Goal: Task Accomplishment & Management: Complete application form

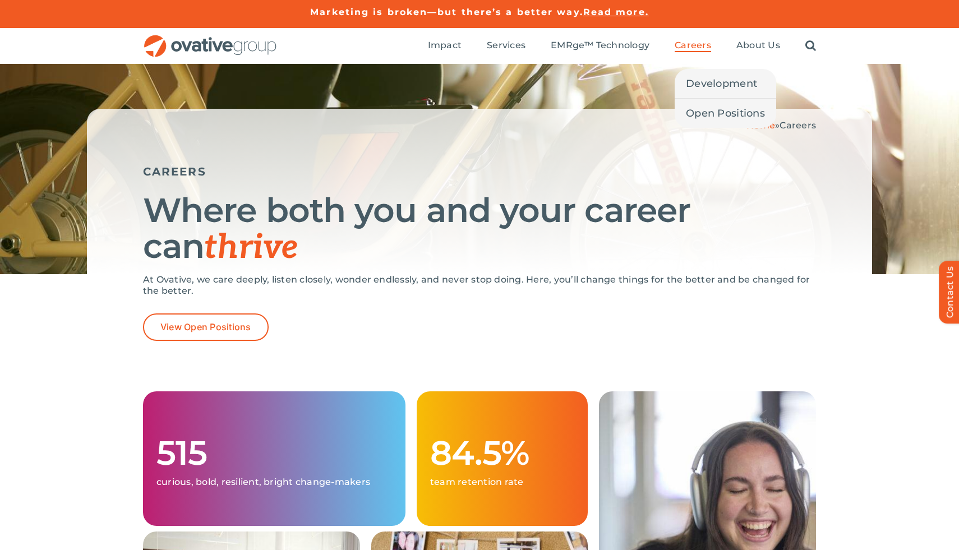
click at [690, 47] on span "Careers" at bounding box center [693, 45] width 36 height 11
click at [708, 89] on span "Development" at bounding box center [721, 84] width 71 height 16
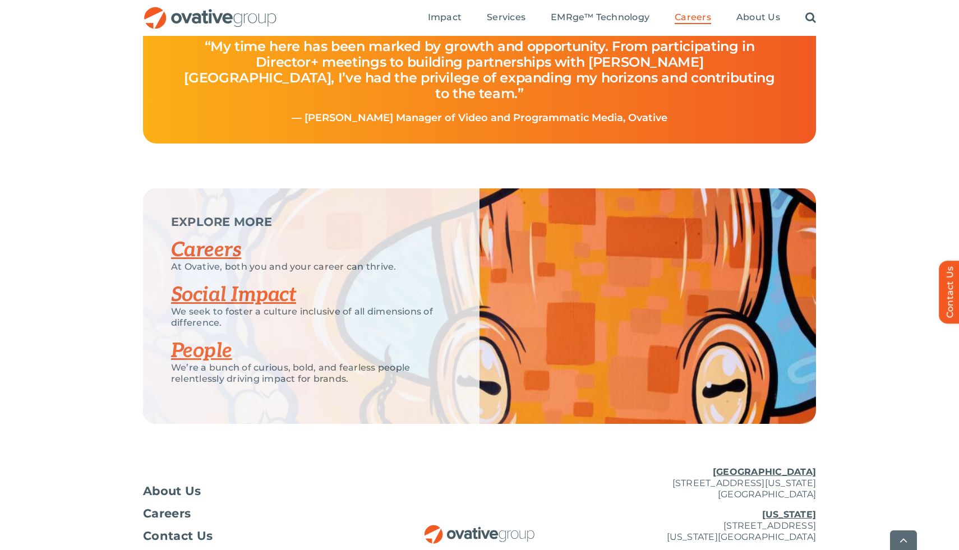
scroll to position [2750, 0]
